Goal: Navigation & Orientation: Understand site structure

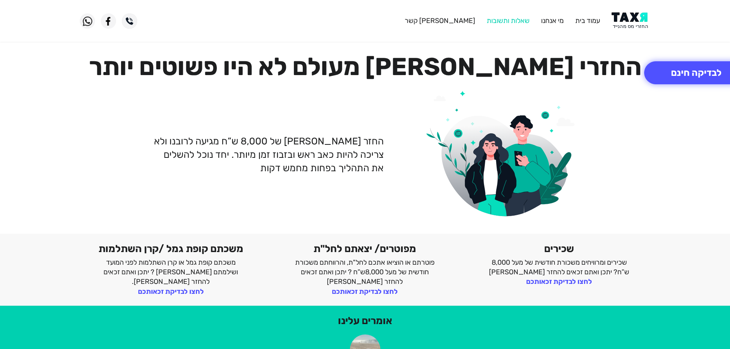
click at [500, 20] on link "שאלות ותשובות" at bounding box center [508, 20] width 43 height 8
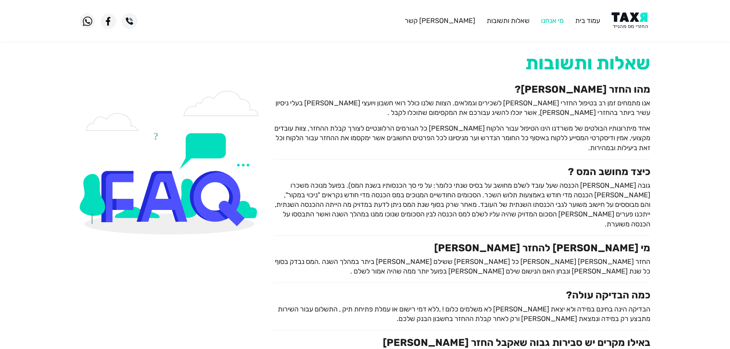
click at [554, 20] on link "מי אנחנו" at bounding box center [552, 20] width 23 height 8
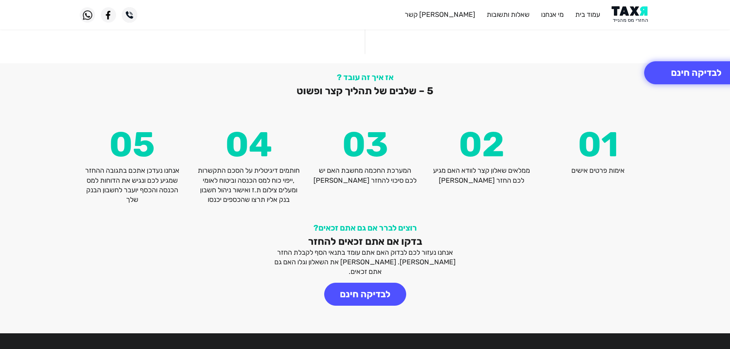
scroll to position [1008, 0]
